Goal: Navigation & Orientation: Find specific page/section

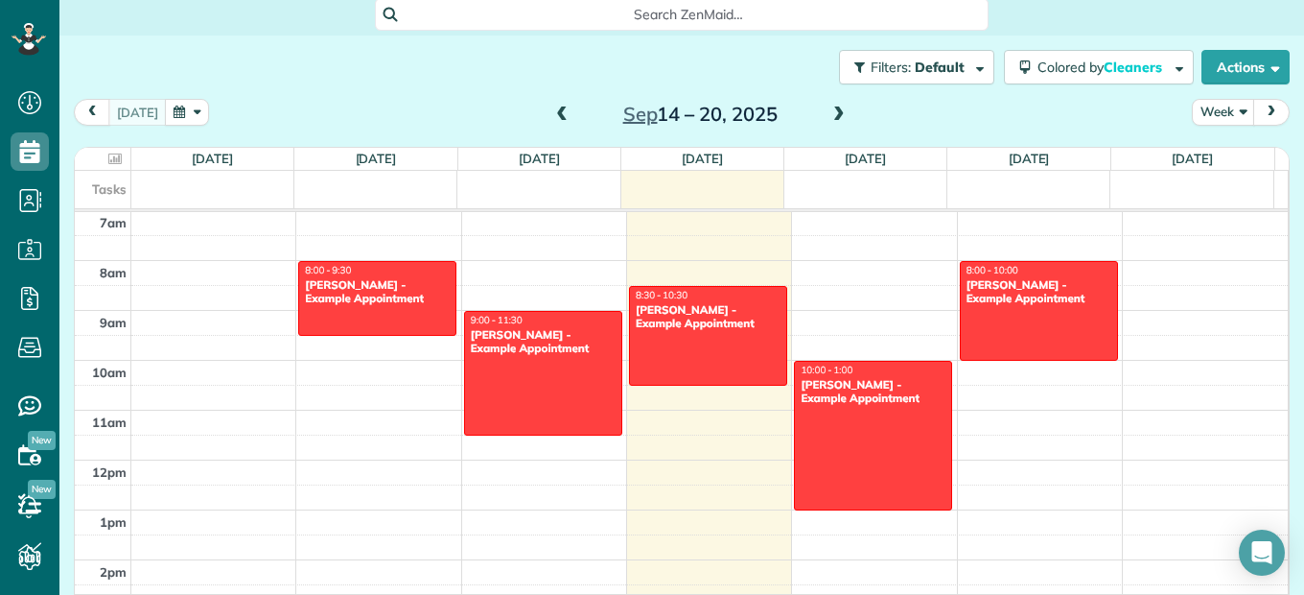
scroll to position [151, 0]
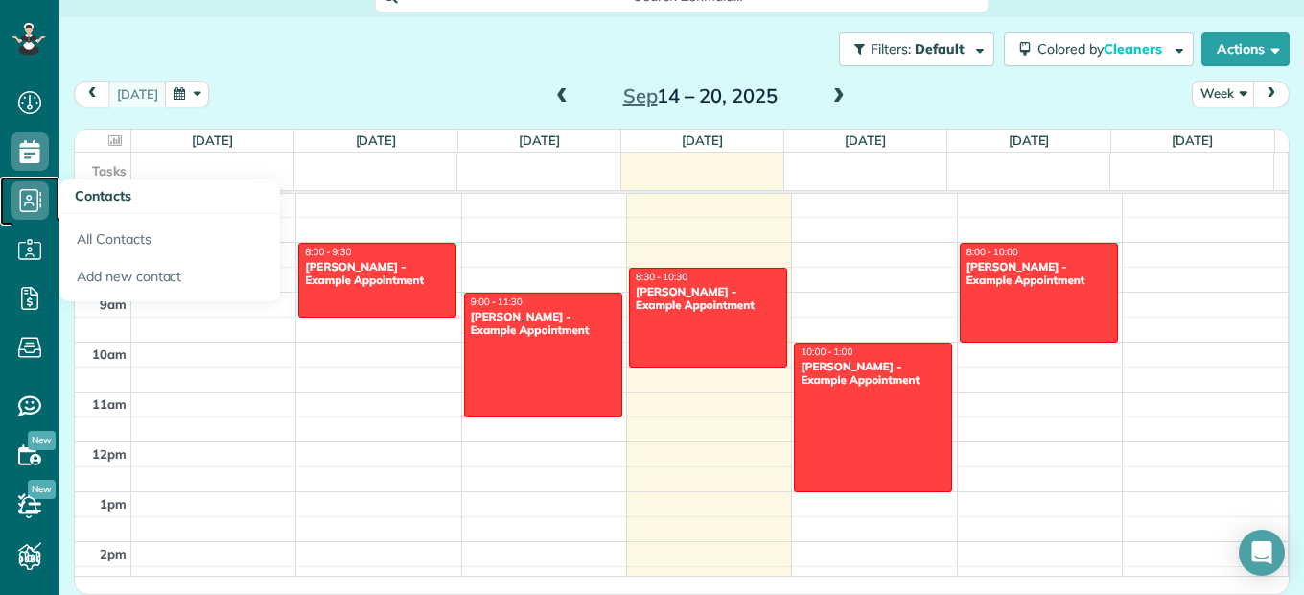
click at [14, 208] on icon at bounding box center [30, 200] width 38 height 38
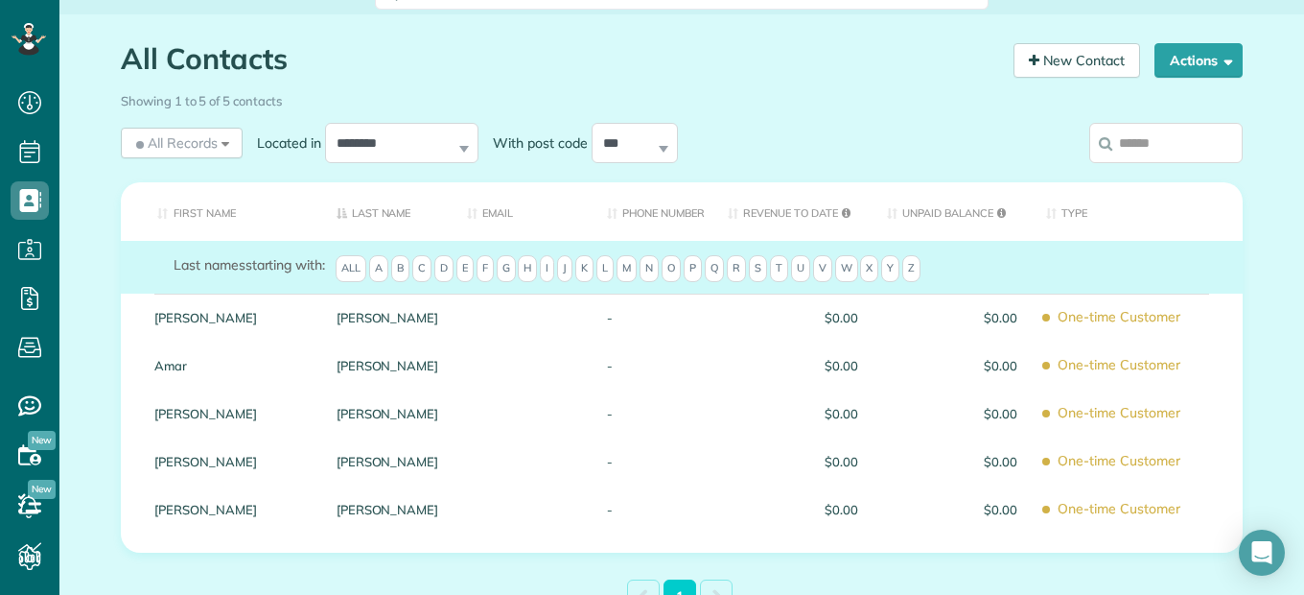
scroll to position [168, 0]
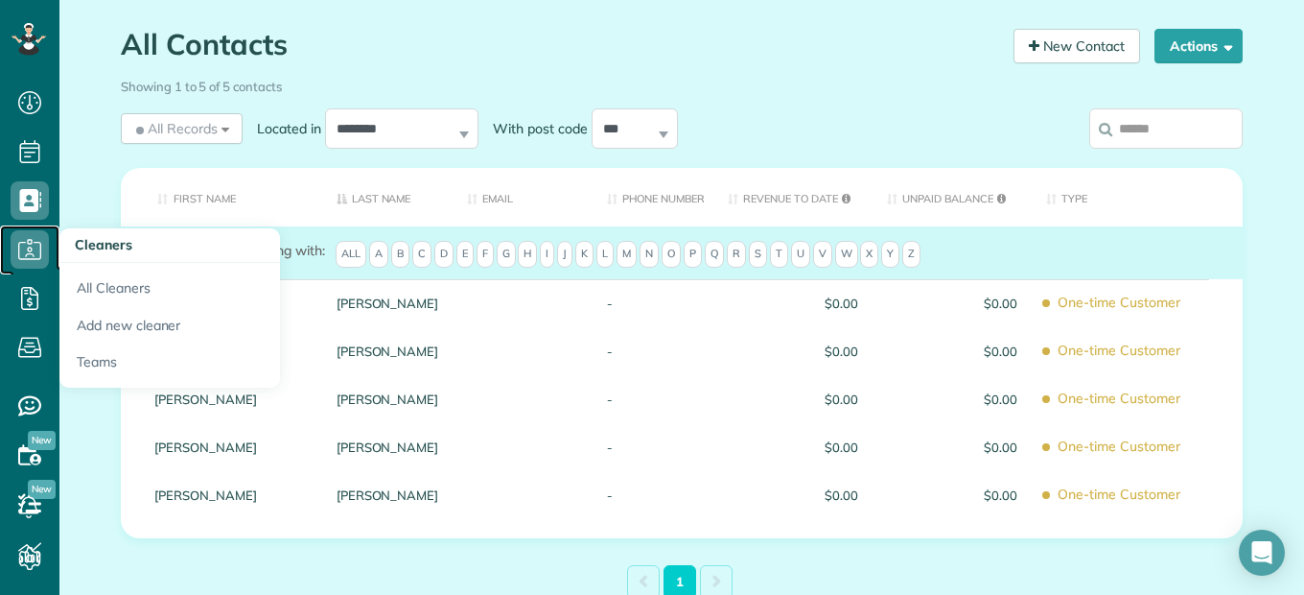
click at [39, 265] on icon at bounding box center [30, 249] width 38 height 38
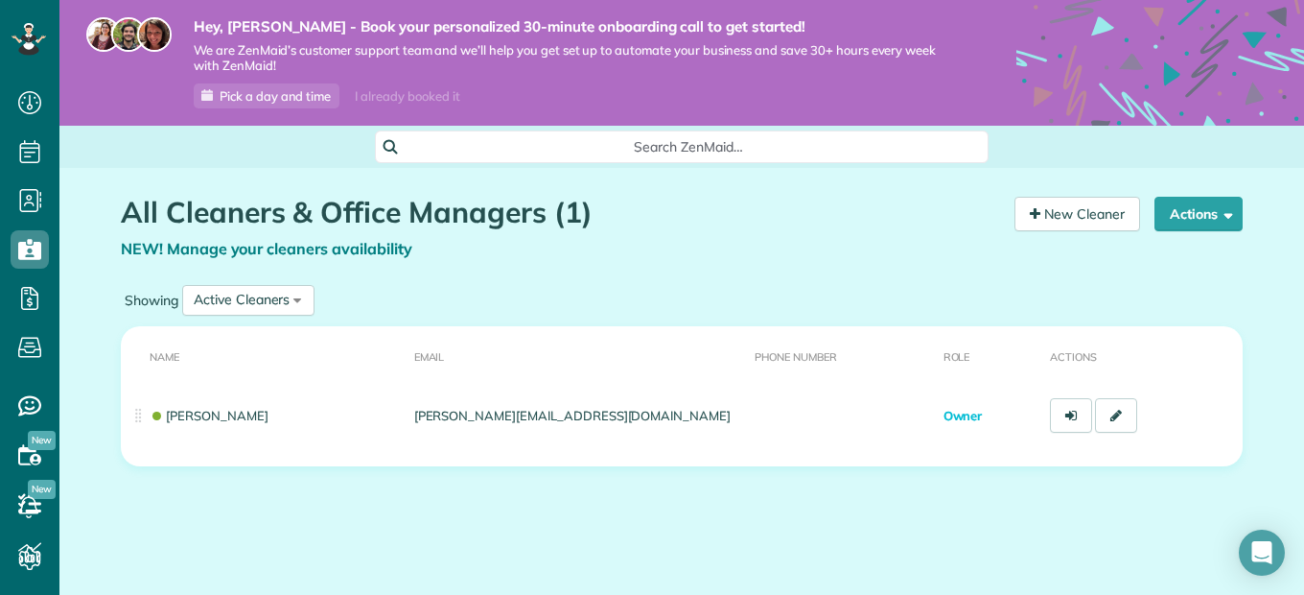
scroll to position [12, 0]
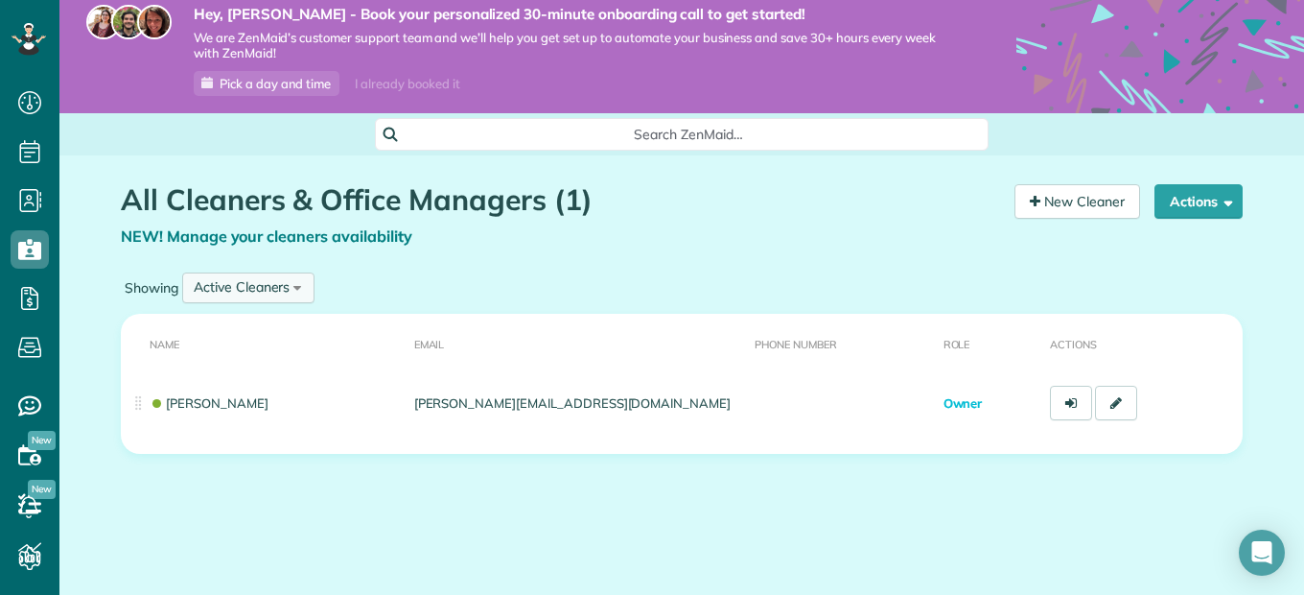
click at [290, 286] on div "Active Cleaners All Cleaners Active Cleaners Inactive Cleaners" at bounding box center [248, 287] width 132 height 31
click at [474, 306] on div "Showing Active Cleaners All Cleaners Active Cleaners Inactive Cleaners" at bounding box center [682, 288] width 1122 height 40
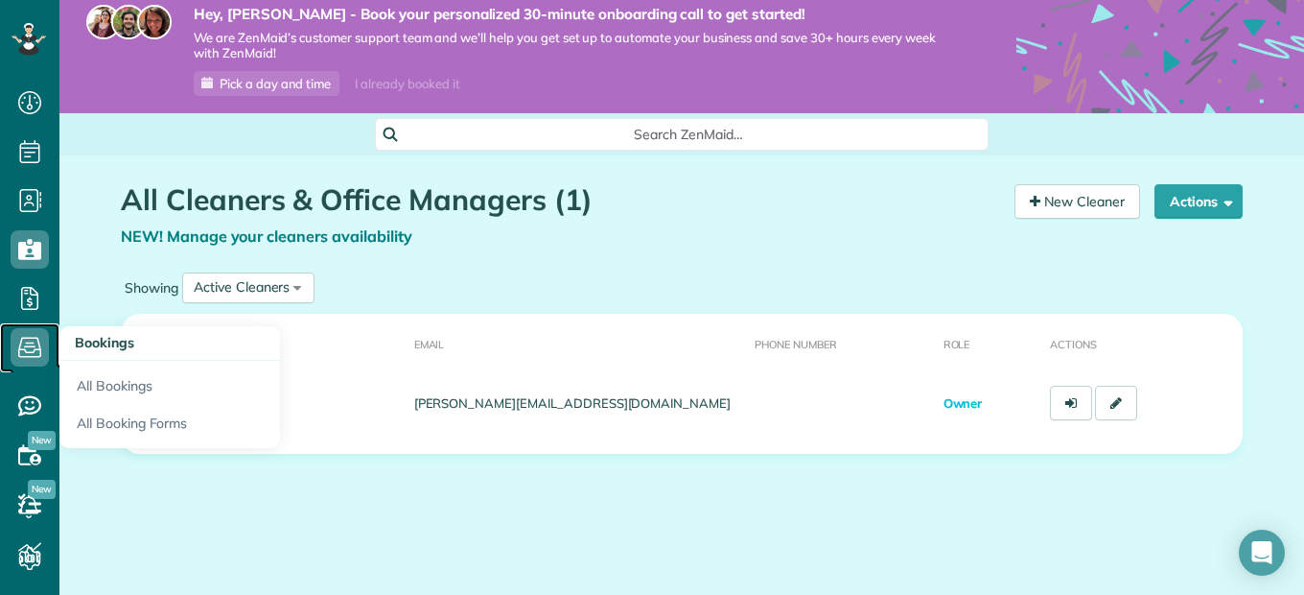
click at [12, 359] on icon at bounding box center [30, 347] width 38 height 38
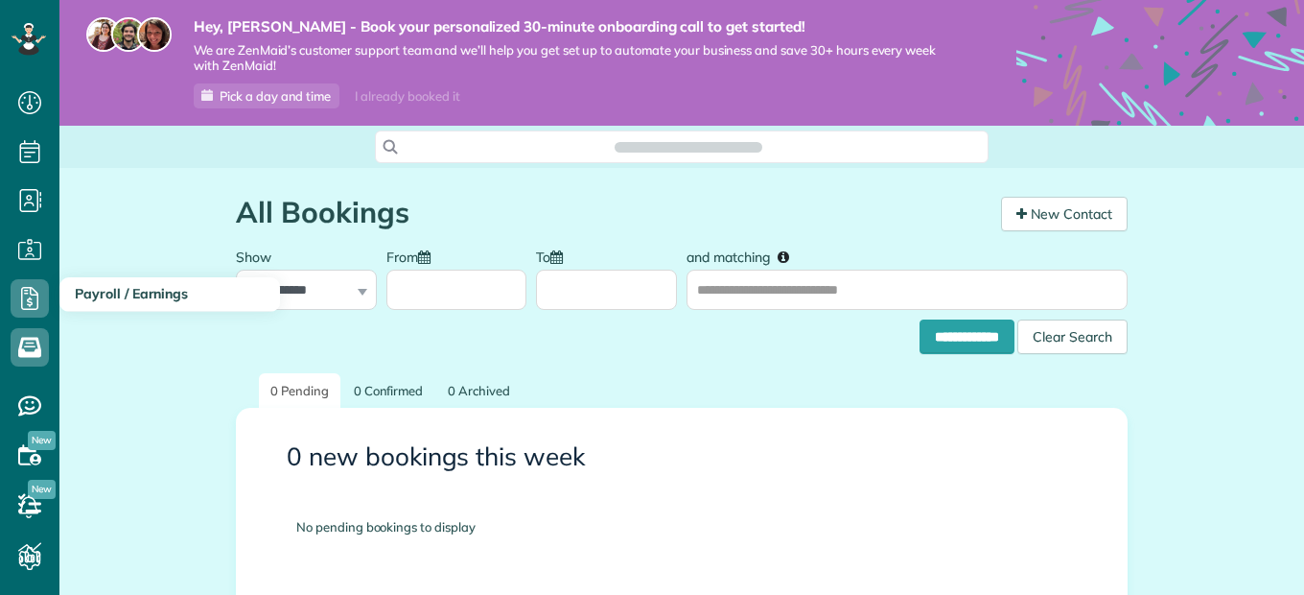
scroll to position [9, 9]
click at [12, 308] on icon at bounding box center [30, 298] width 38 height 38
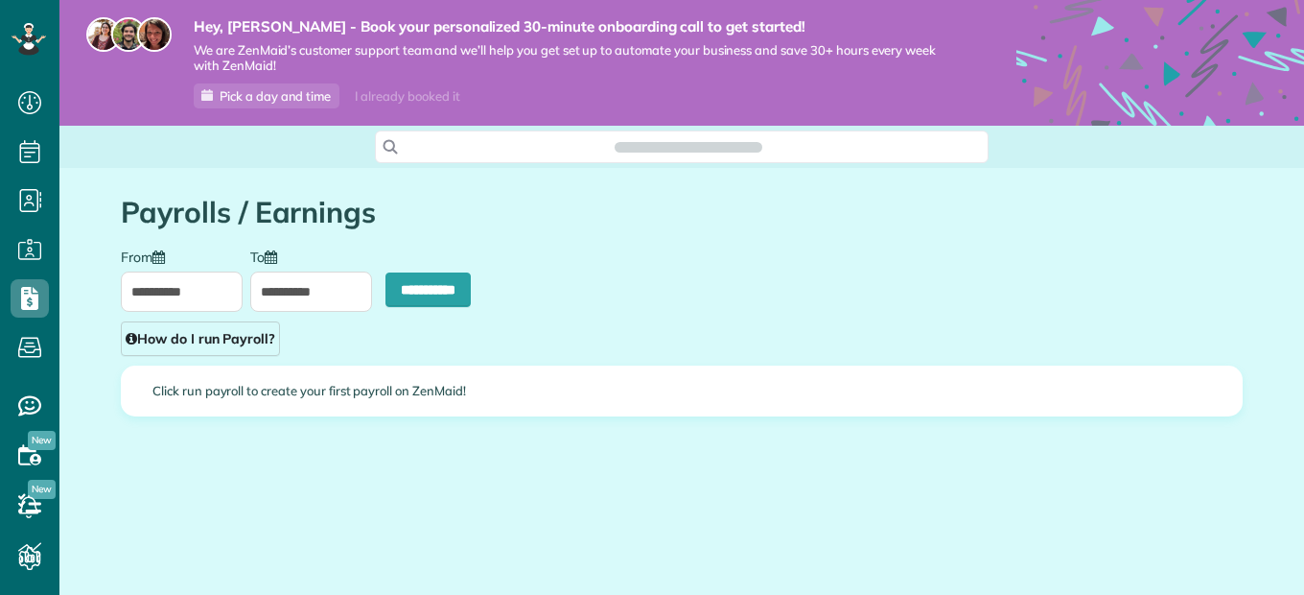
scroll to position [9, 9]
type input "**********"
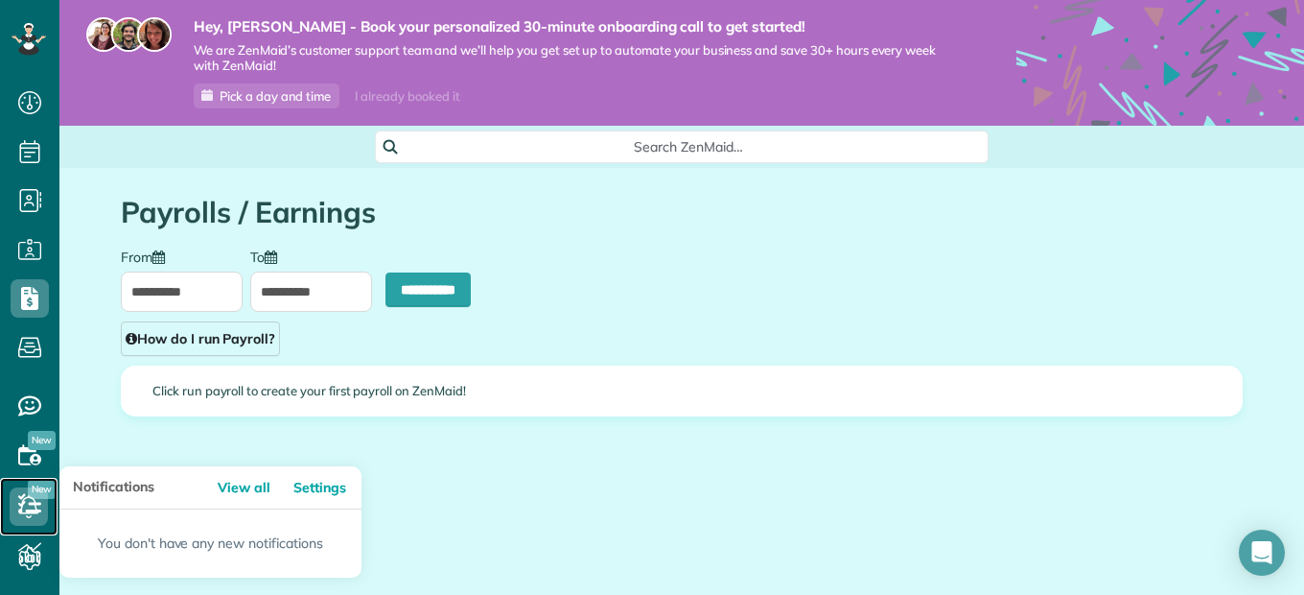
click at [29, 510] on icon at bounding box center [29, 506] width 38 height 38
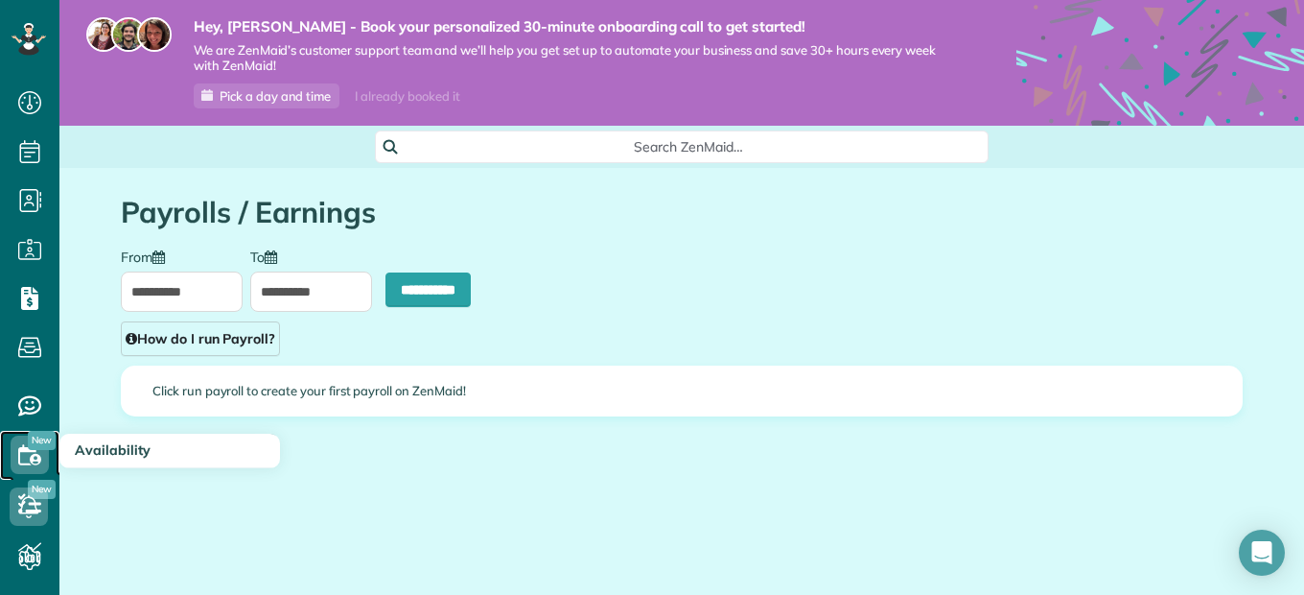
click at [31, 469] on icon at bounding box center [30, 454] width 38 height 38
